Goal: Task Accomplishment & Management: Use online tool/utility

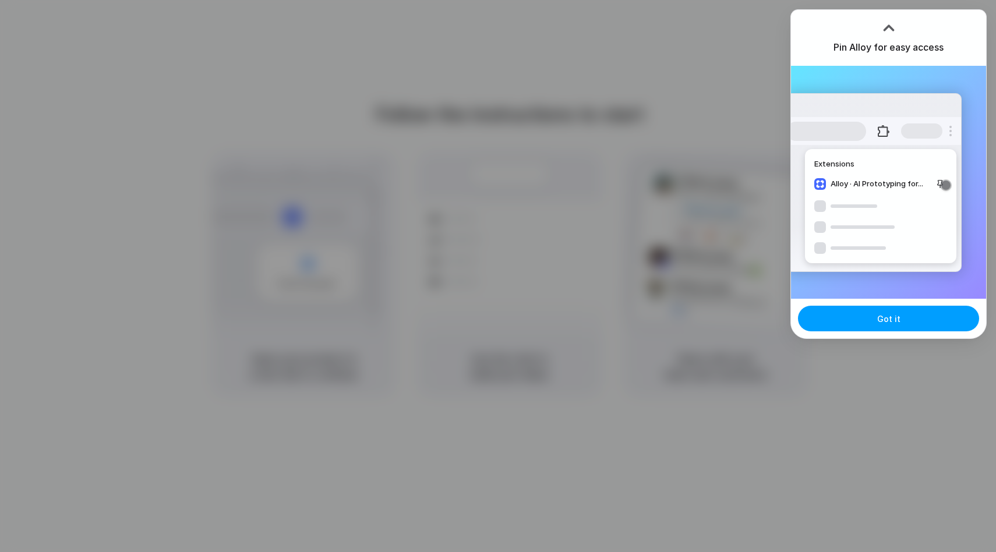
click at [859, 317] on button "Got it" at bounding box center [888, 319] width 181 height 26
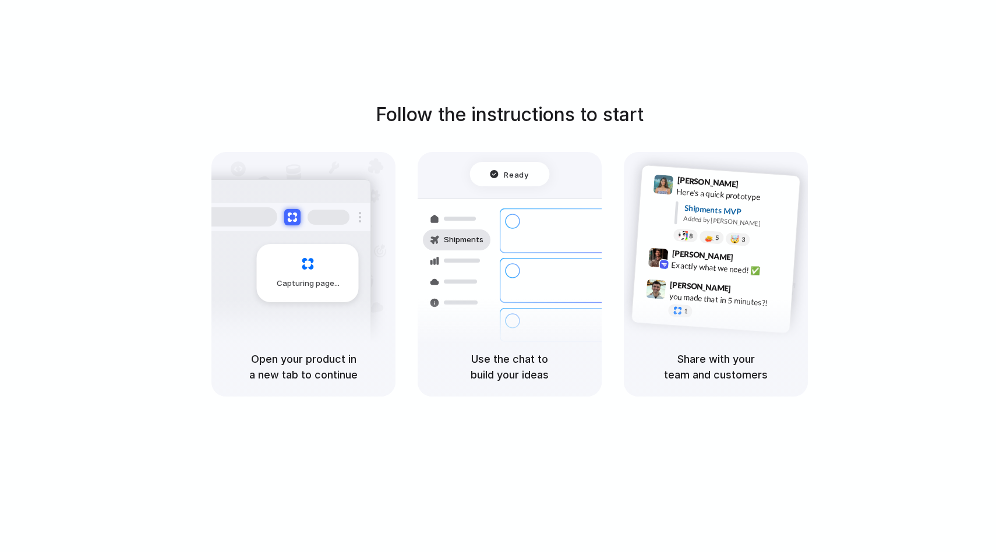
click at [823, 133] on div "Follow the instructions to start Capturing page Open your product in a new tab …" at bounding box center [510, 249] width 996 height 296
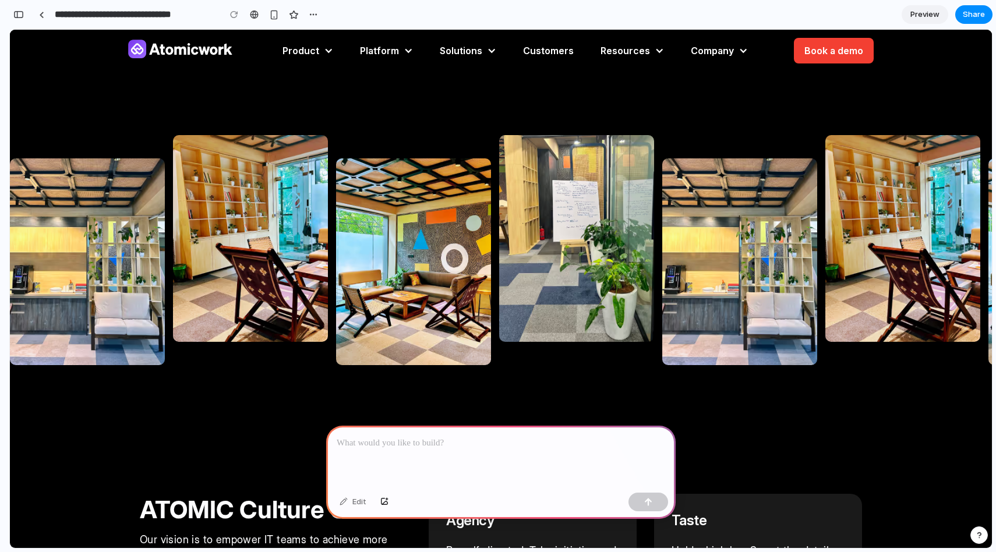
scroll to position [208, 0]
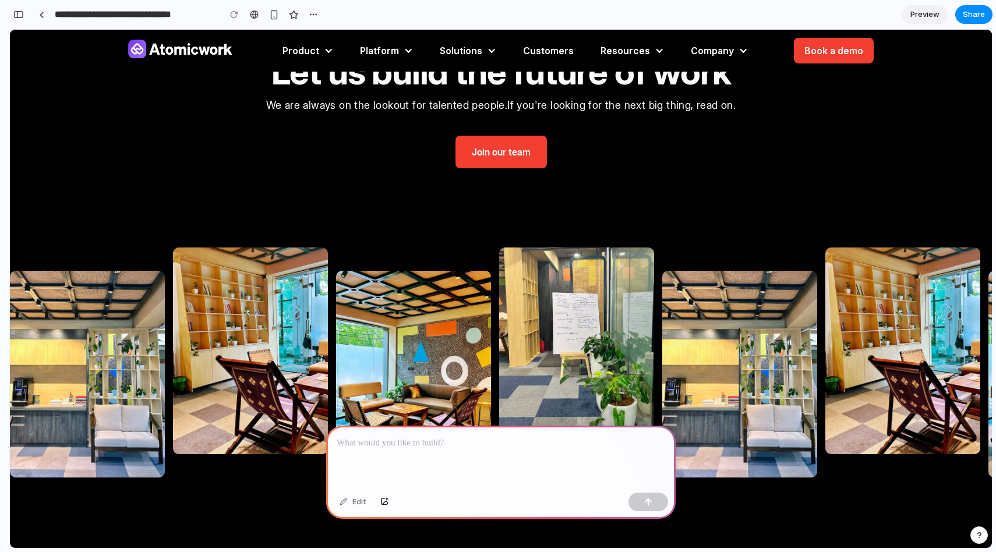
click at [516, 160] on link "Join our team" at bounding box center [500, 152] width 91 height 33
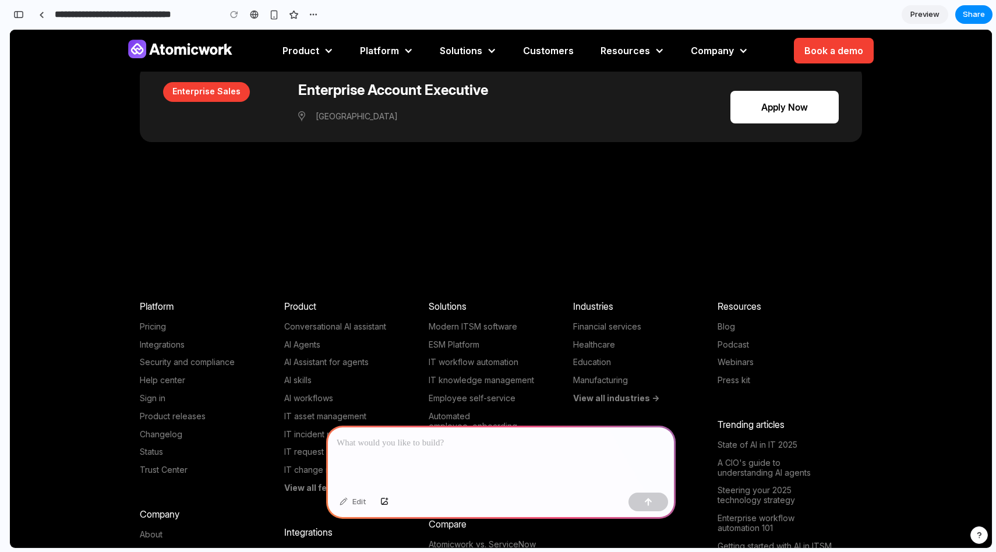
scroll to position [3379, 0]
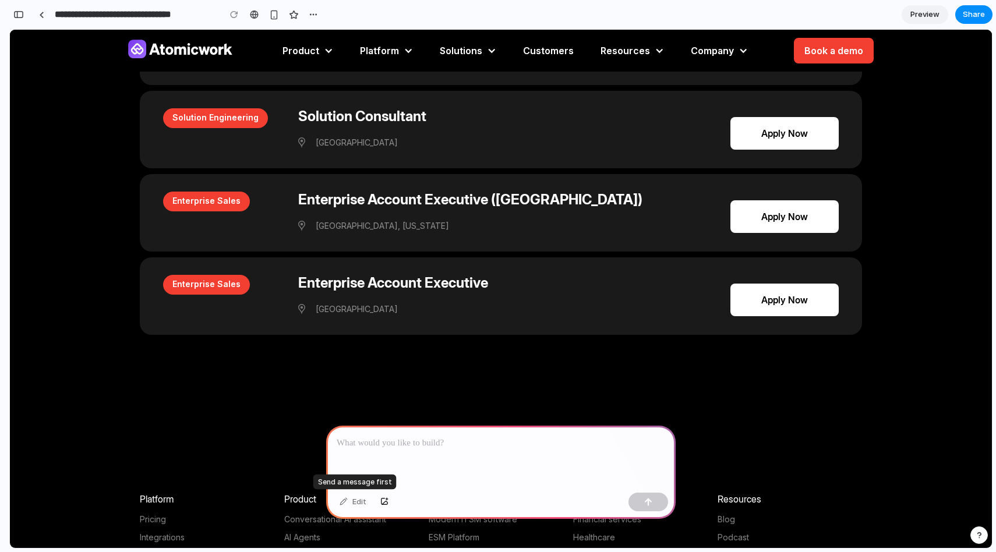
click at [356, 504] on div "Edit" at bounding box center [353, 502] width 38 height 19
click at [443, 427] on div at bounding box center [500, 457] width 349 height 62
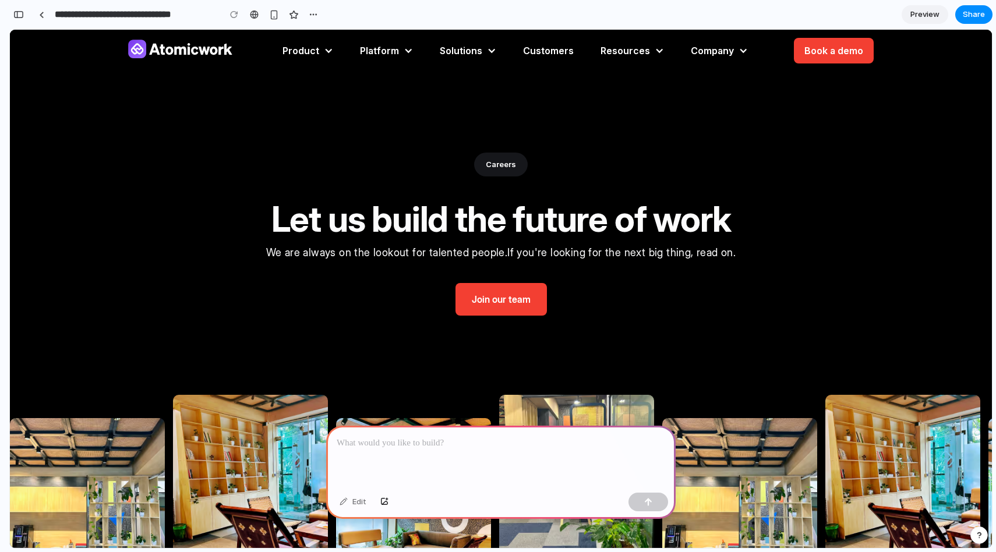
scroll to position [0, 0]
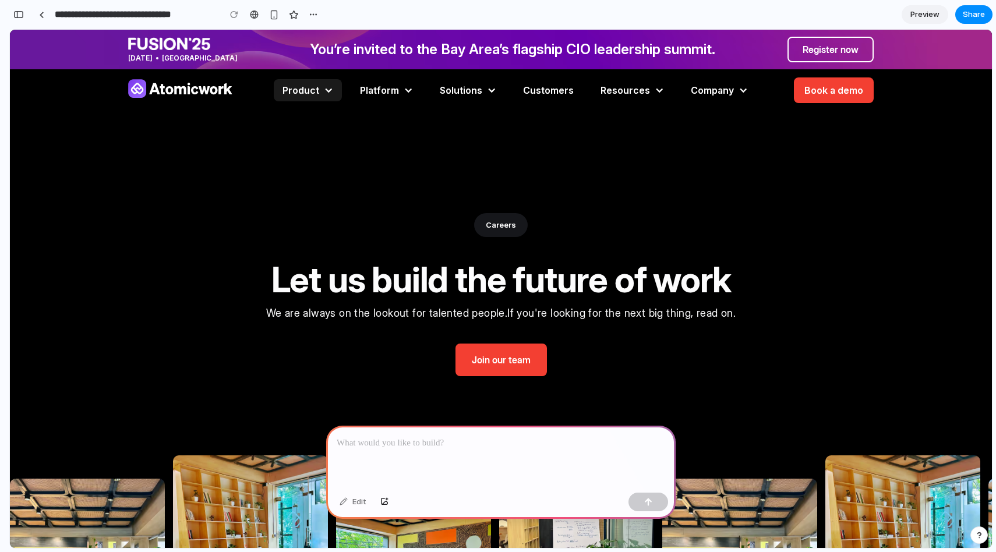
click at [323, 87] on div "Product" at bounding box center [308, 90] width 68 height 22
click at [410, 455] on div at bounding box center [500, 457] width 349 height 62
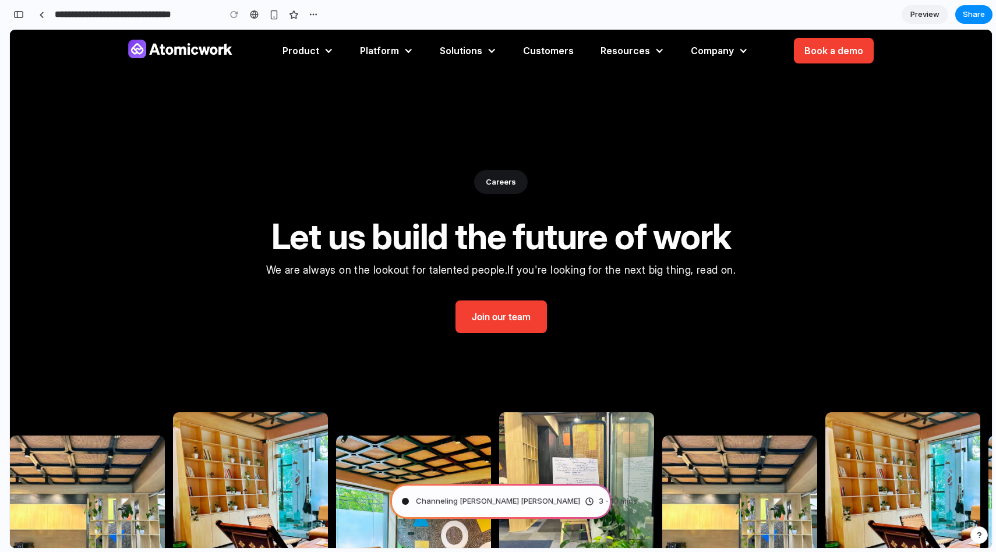
scroll to position [44, 0]
click at [542, 511] on div "Channeling Steve Jobs .. 3 - 10 mins" at bounding box center [500, 501] width 221 height 35
click at [520, 509] on div "Channeling Steve Jobs . 3 - 10 mins" at bounding box center [500, 501] width 221 height 35
click at [520, 508] on div "Channeling Steve Jobs .. 3 - 10 mins" at bounding box center [500, 501] width 221 height 35
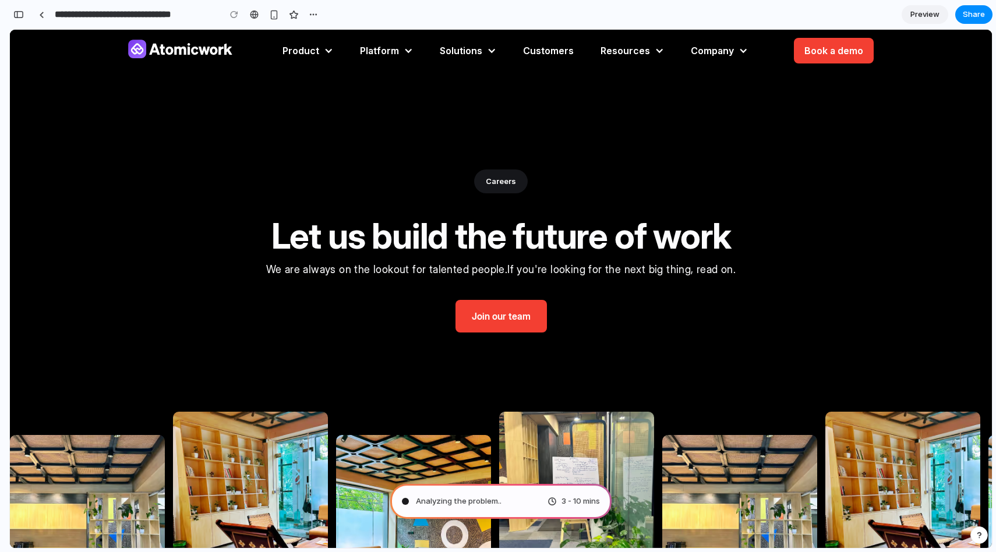
click at [465, 320] on link "Join our team" at bounding box center [500, 316] width 91 height 33
click at [20, 13] on div "button" at bounding box center [18, 14] width 10 height 8
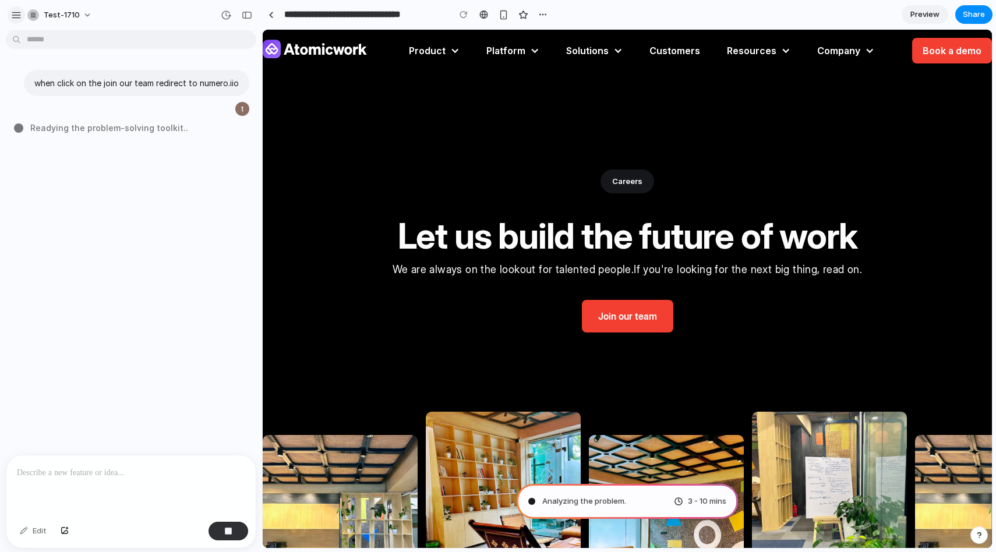
click at [13, 15] on div "button" at bounding box center [16, 15] width 10 height 10
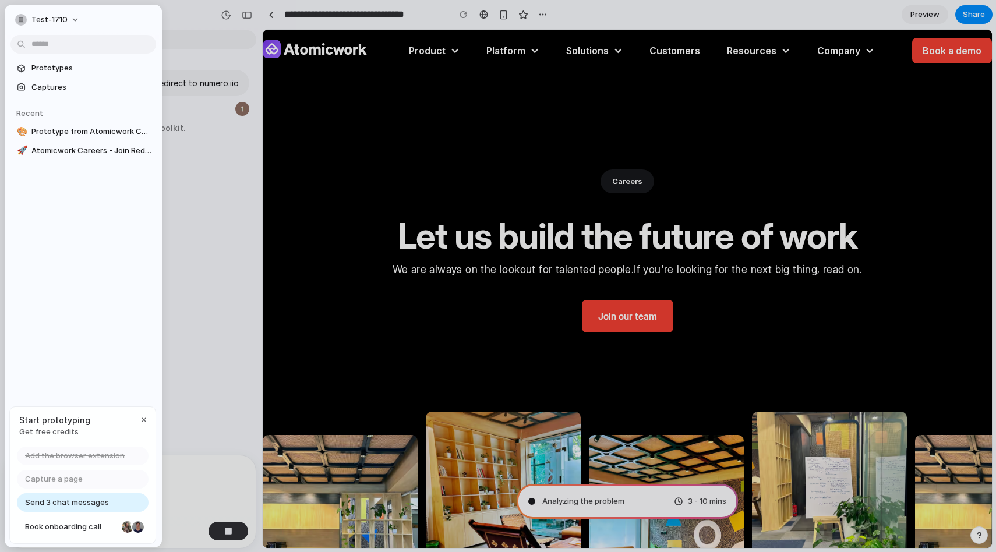
type input "**********"
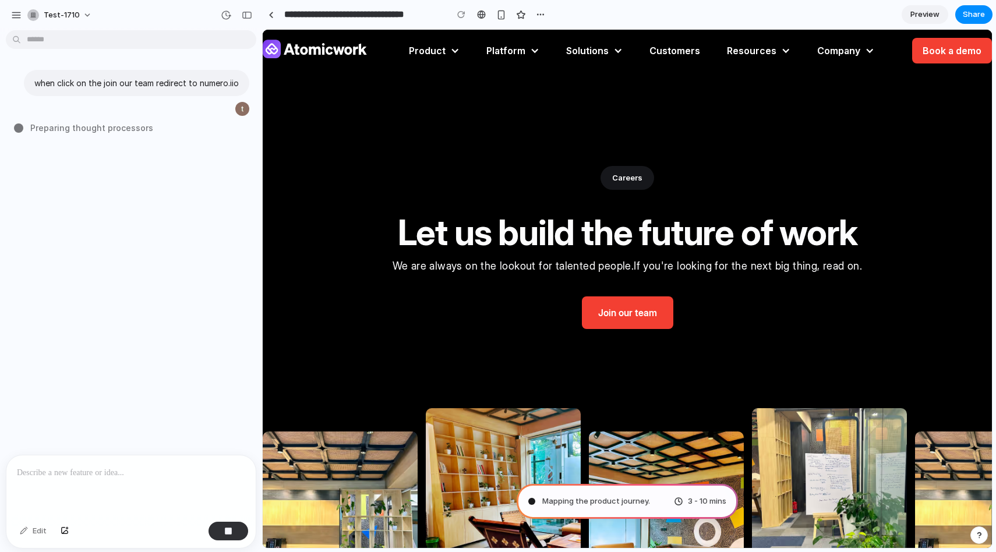
scroll to position [0, 0]
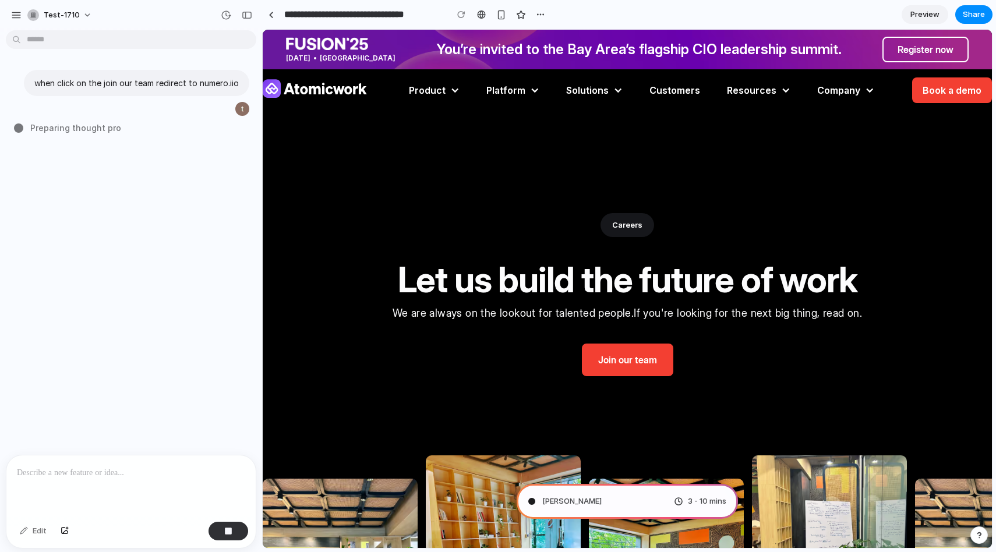
click at [6, 16] on div "test-1710" at bounding box center [131, 14] width 262 height 28
click at [13, 13] on div "button" at bounding box center [16, 15] width 10 height 10
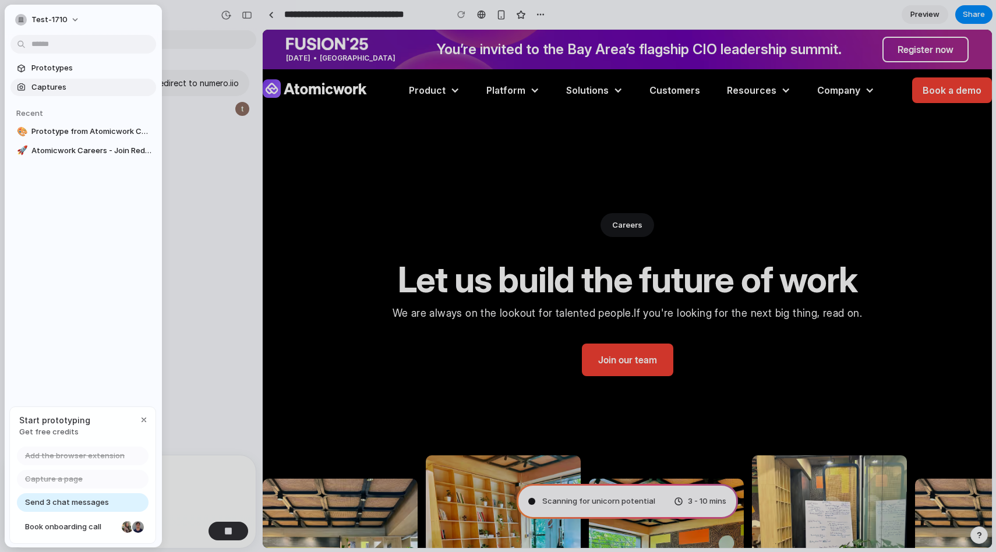
click at [37, 84] on span "Captures" at bounding box center [91, 88] width 120 height 12
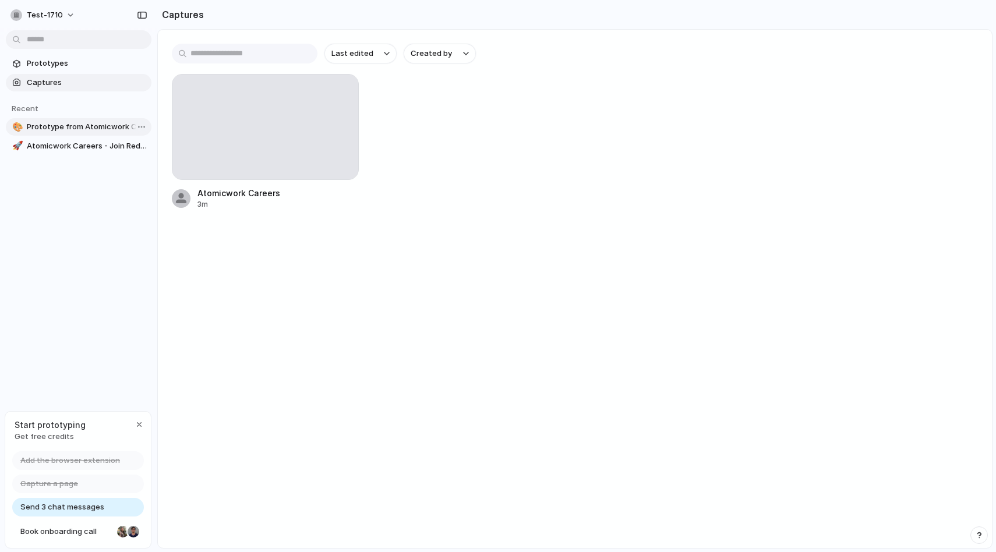
click at [80, 129] on span "Prototype from Atomicwork Careers" at bounding box center [87, 127] width 120 height 12
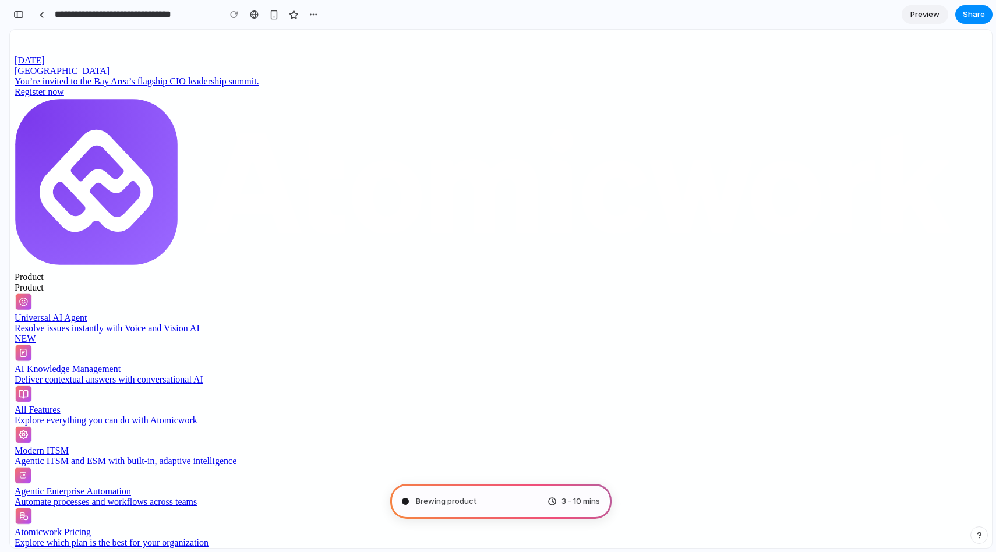
type input "**********"
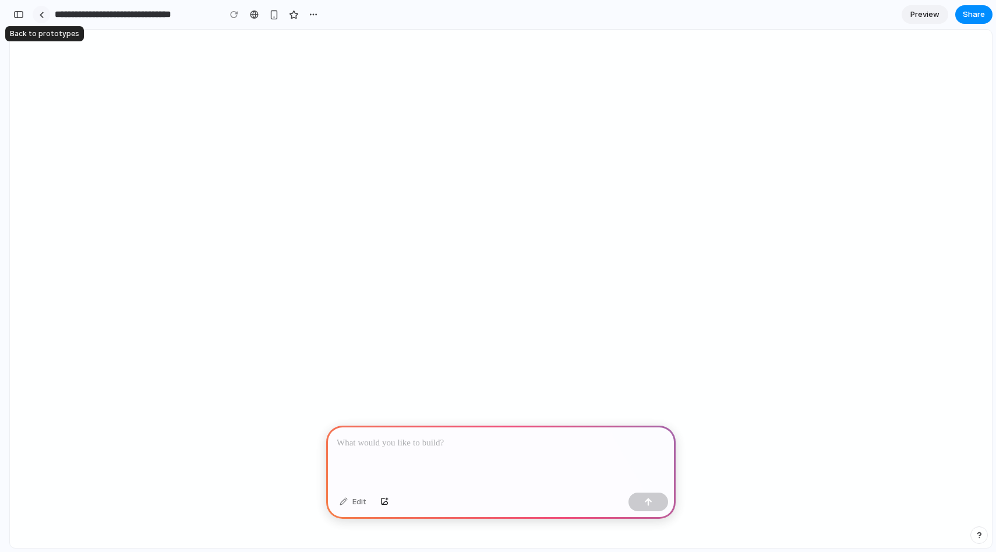
click at [40, 12] on div at bounding box center [41, 15] width 5 height 6
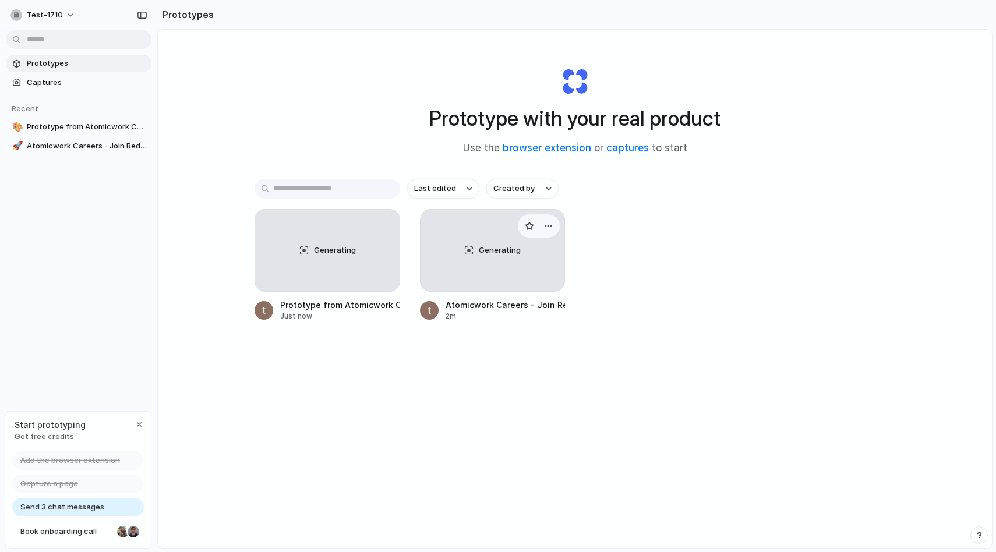
click at [483, 252] on span "Generating" at bounding box center [500, 251] width 42 height 12
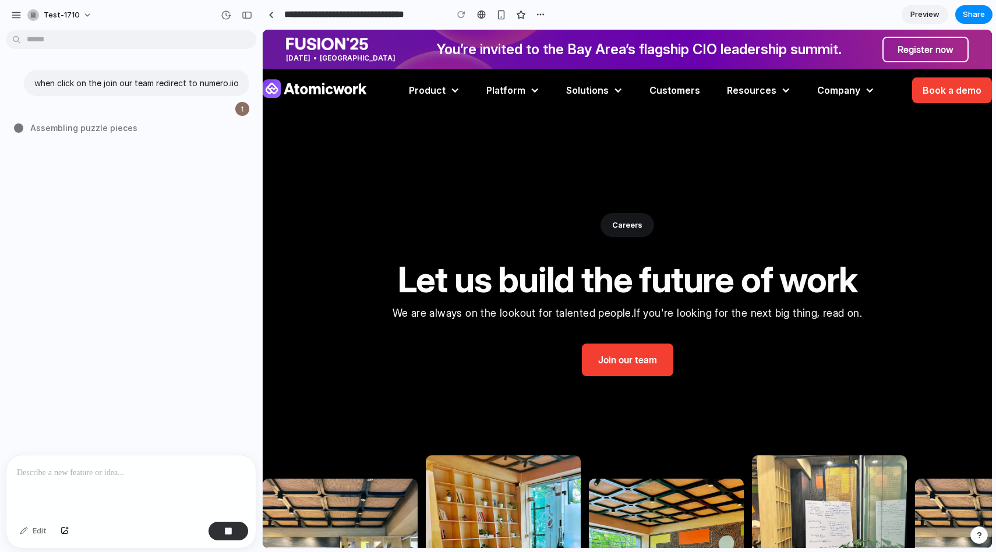
click at [106, 478] on p at bounding box center [131, 473] width 228 height 14
click at [638, 363] on link "Join our team" at bounding box center [627, 360] width 91 height 33
click at [125, 490] on div at bounding box center [130, 486] width 249 height 62
click at [231, 16] on div "button" at bounding box center [226, 15] width 10 height 10
click at [214, 47] on div "No version history yet" at bounding box center [153, 58] width 163 height 59
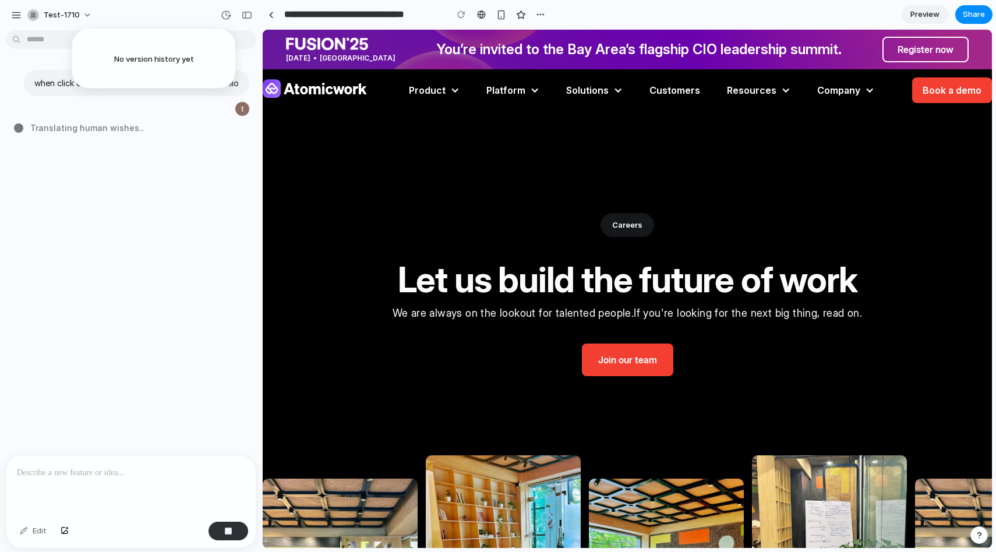
click at [217, 146] on div "No version history yet" at bounding box center [498, 276] width 996 height 552
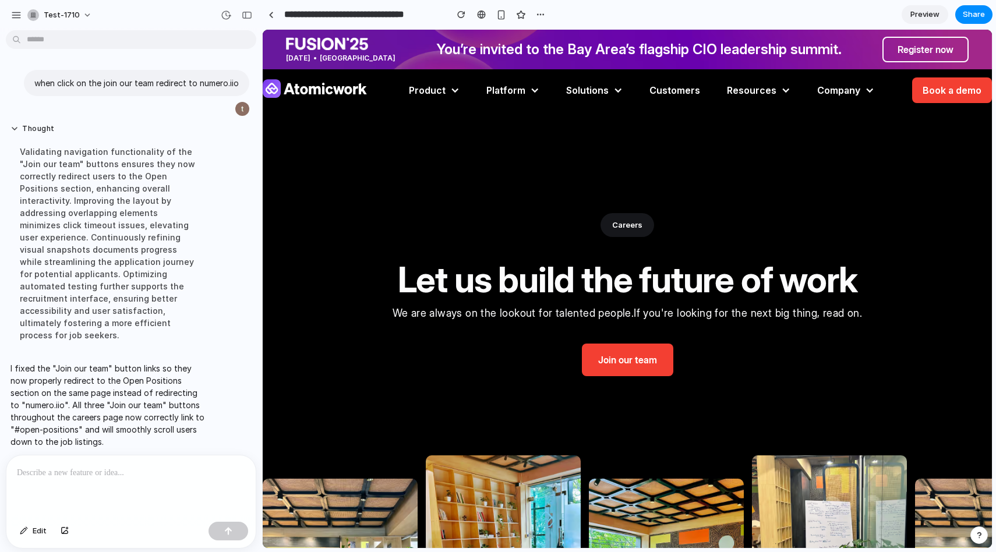
click at [166, 501] on div at bounding box center [130, 486] width 249 height 62
click at [615, 354] on link "Join our team" at bounding box center [627, 360] width 91 height 33
click at [642, 365] on link "Join our team" at bounding box center [627, 360] width 91 height 33
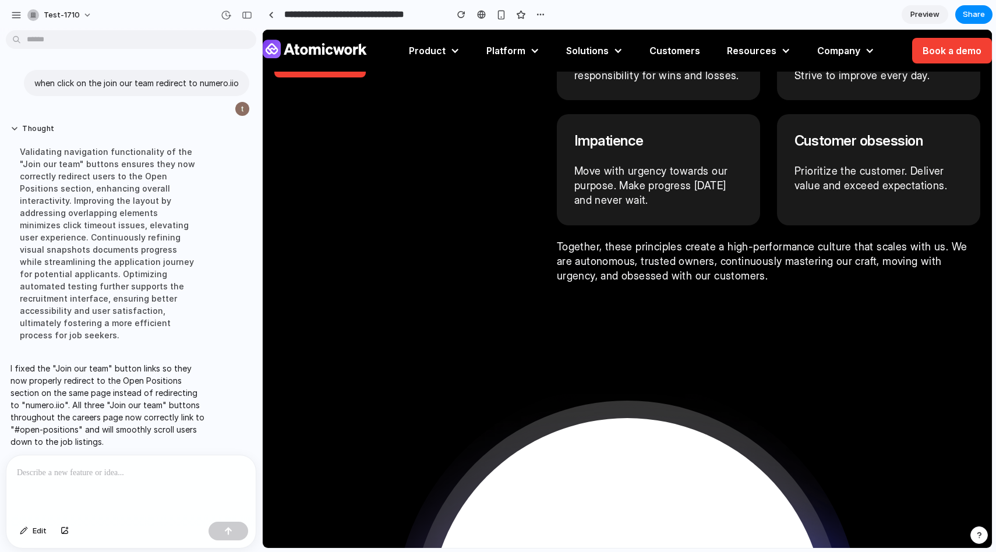
scroll to position [919, 0]
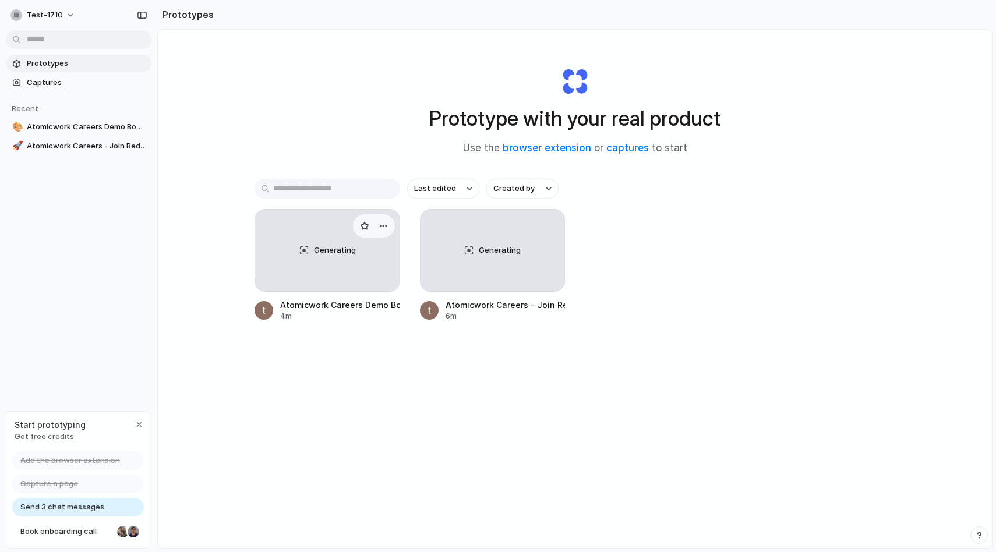
click at [345, 239] on div "Generating" at bounding box center [327, 251] width 144 height 82
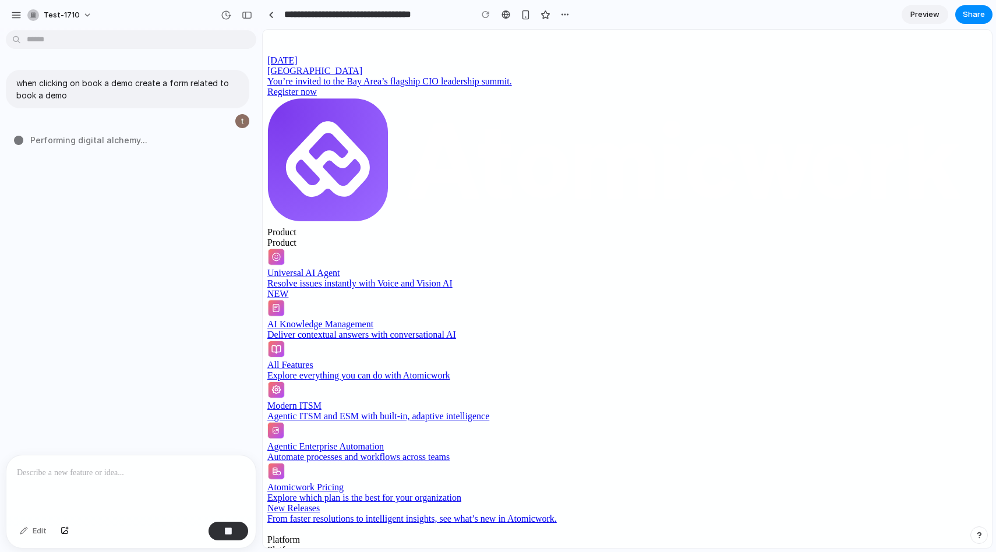
click at [322, 97] on icon at bounding box center [627, 161] width 720 height 128
click at [338, 97] on icon at bounding box center [627, 161] width 720 height 128
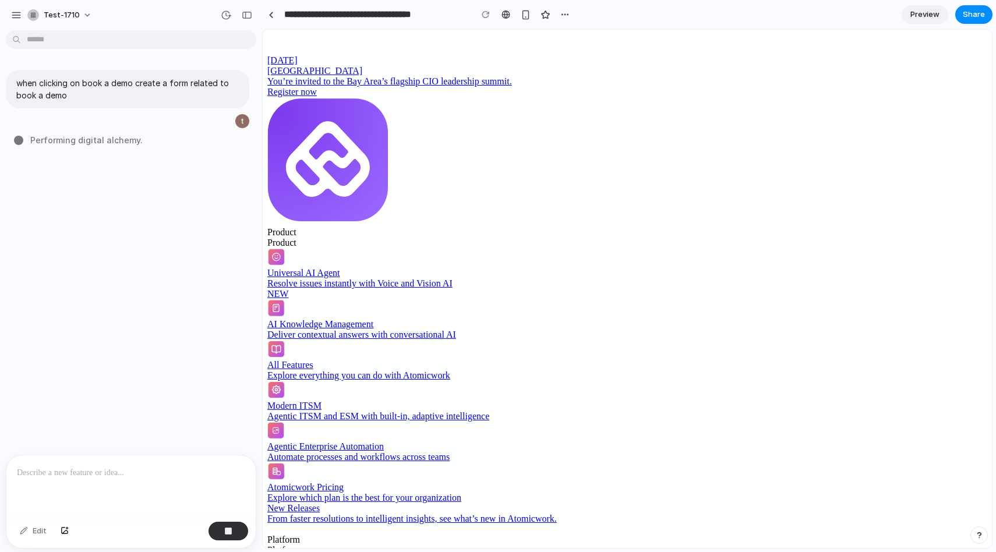
click at [338, 97] on icon at bounding box center [627, 161] width 720 height 128
click at [439, 227] on div "Product" at bounding box center [627, 232] width 720 height 10
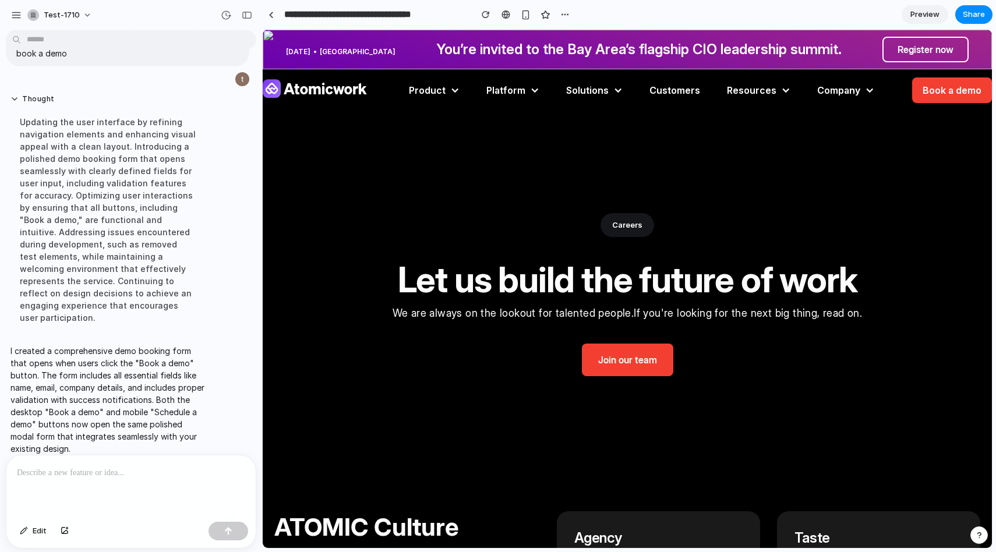
click at [936, 90] on div "Book a demo" at bounding box center [951, 90] width 59 height 14
click at [628, 232] on div "Careers" at bounding box center [627, 225] width 54 height 24
click at [445, 94] on div "Product" at bounding box center [427, 90] width 37 height 14
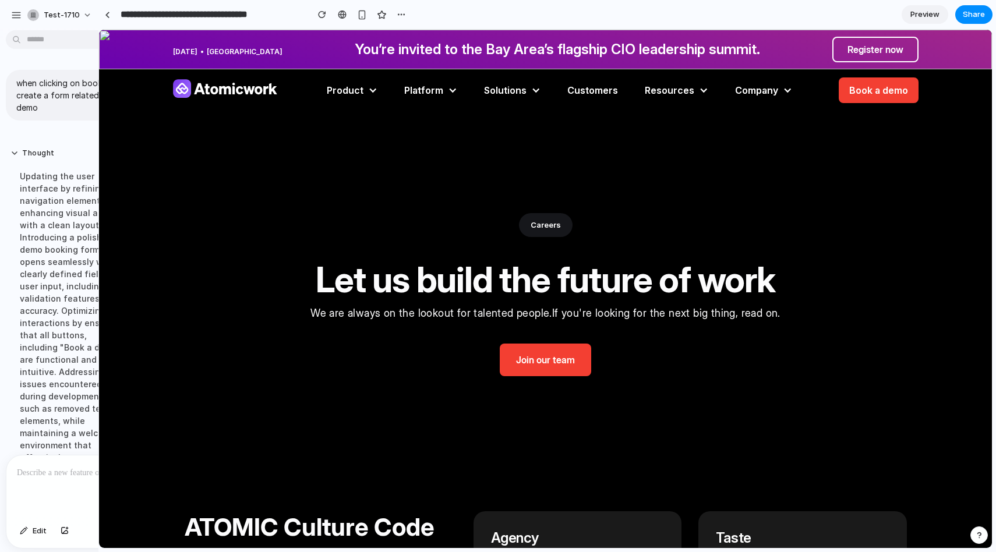
drag, startPoint x: 260, startPoint y: 271, endPoint x: 97, endPoint y: 356, distance: 183.9
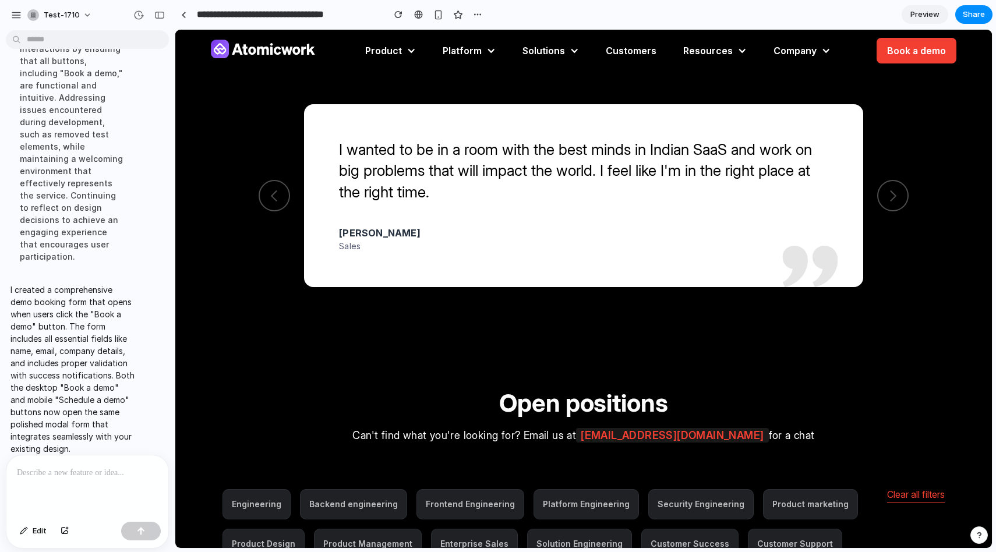
scroll to position [1633, 0]
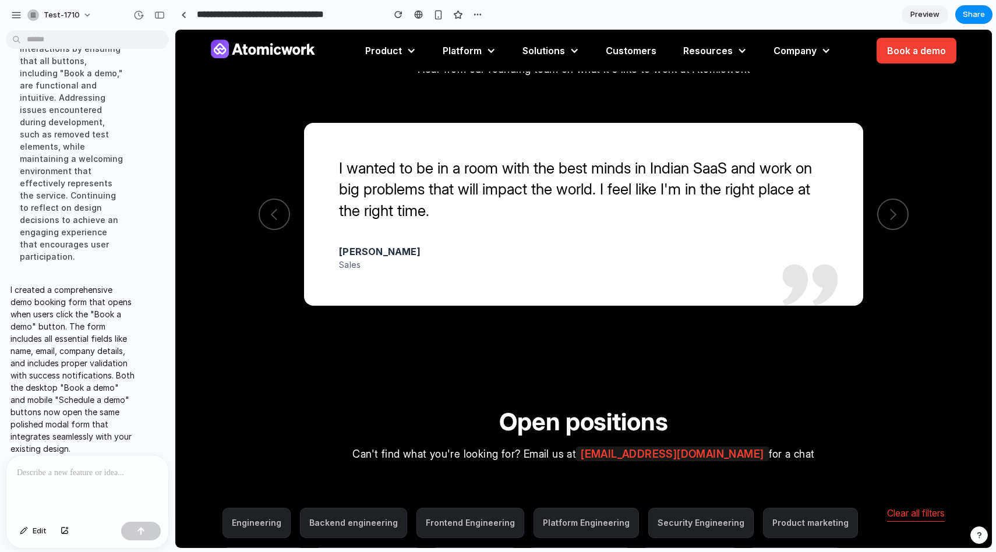
click at [489, 221] on div "I wanted to be in a room with the best minds in Indian SaaS and work on big pro…" at bounding box center [583, 214] width 559 height 183
click at [880, 201] on div "All of us have experienced the pain of dealing with frustrating processes at wo…" at bounding box center [584, 214] width 650 height 183
click at [886, 211] on div at bounding box center [892, 214] width 13 height 13
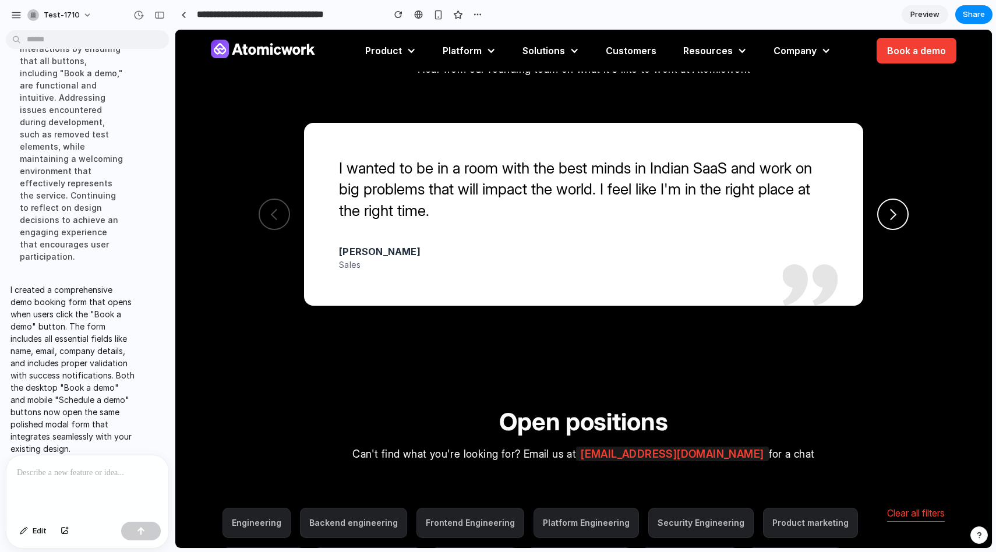
click at [886, 211] on div at bounding box center [892, 214] width 13 height 13
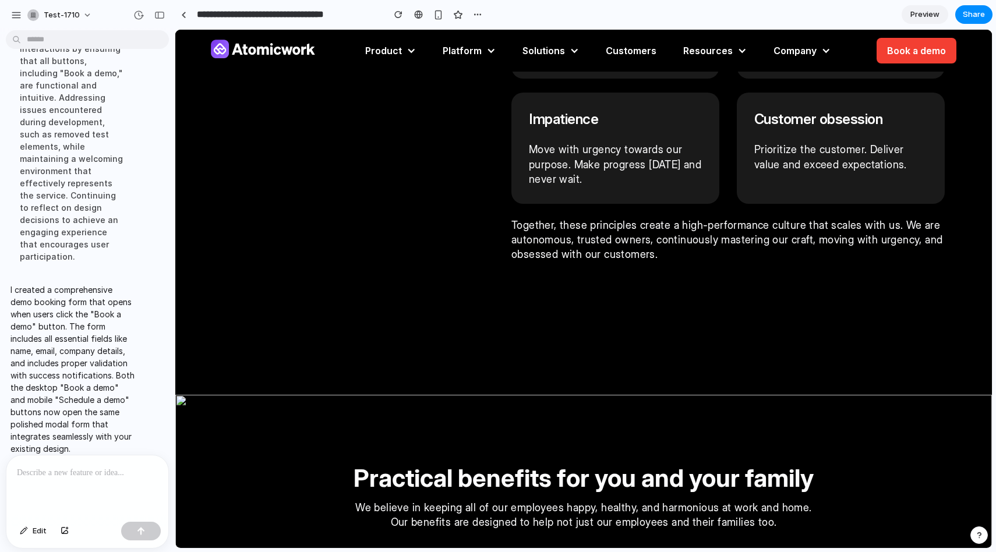
scroll to position [0, 0]
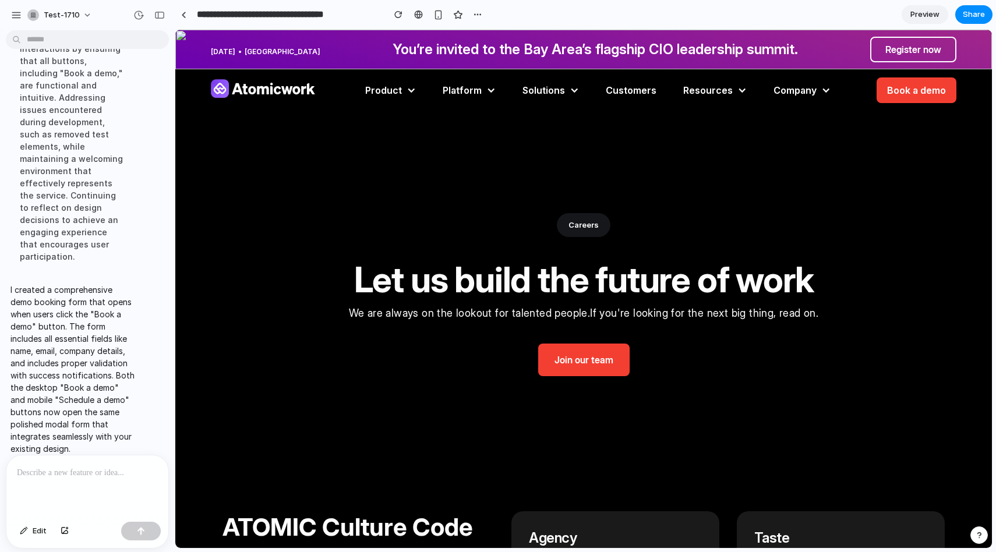
click at [896, 169] on div "Fusion'25 | [DATE], [GEOGRAPHIC_DATA] | You’re invited to the Bay Area’s flagsh…" at bounding box center [583, 277] width 745 height 216
